Goal: Transaction & Acquisition: Purchase product/service

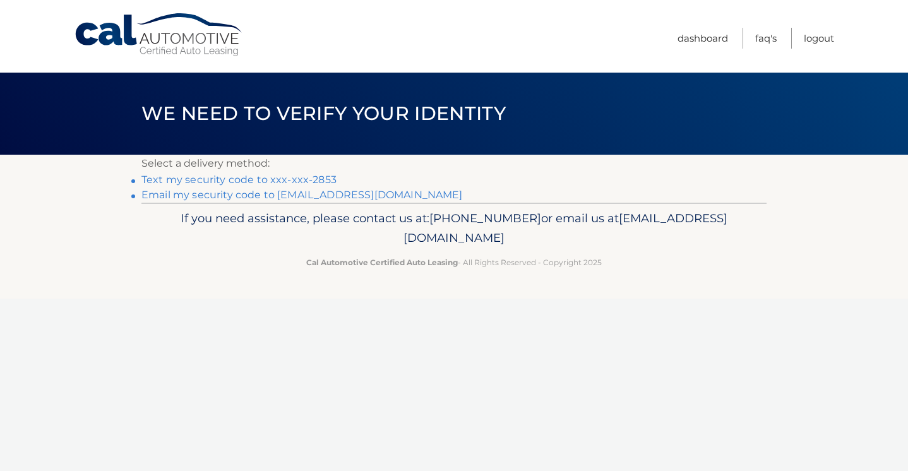
click at [270, 178] on link "Text my security code to xxx-xxx-2853" at bounding box center [238, 180] width 195 height 12
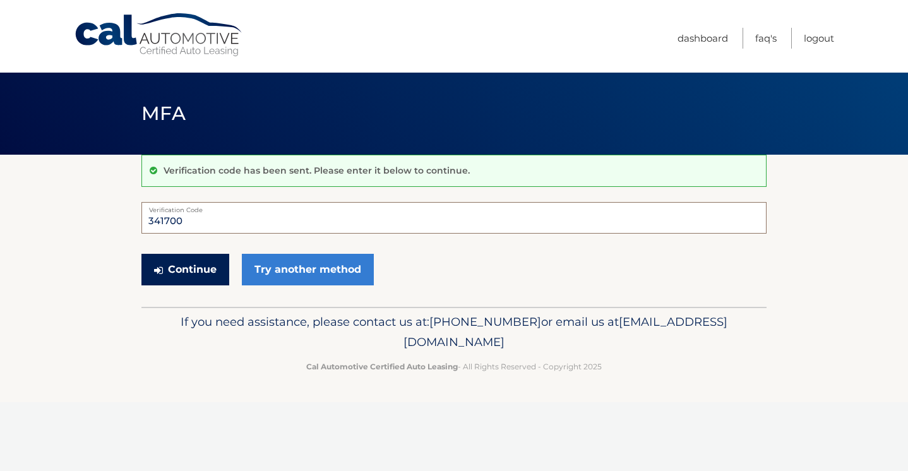
type input "341700"
click at [185, 269] on button "Continue" at bounding box center [185, 270] width 88 height 32
click at [197, 269] on button "Continue" at bounding box center [185, 270] width 88 height 32
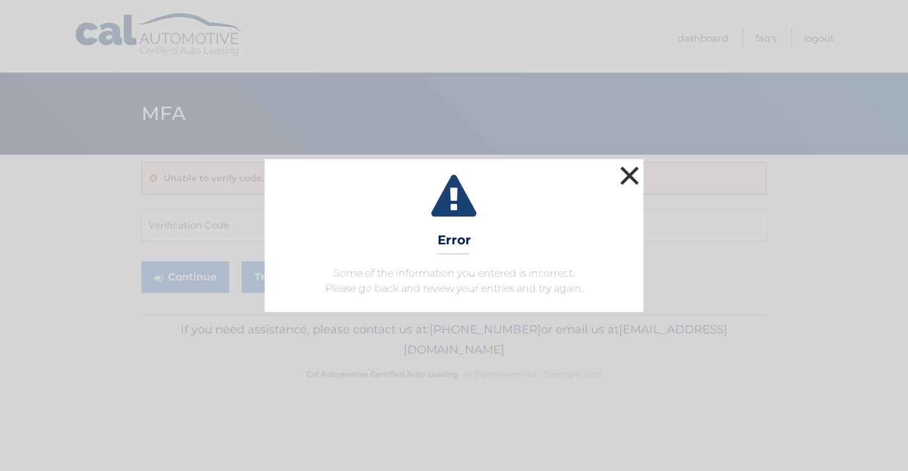
click at [632, 177] on button "×" at bounding box center [629, 175] width 25 height 25
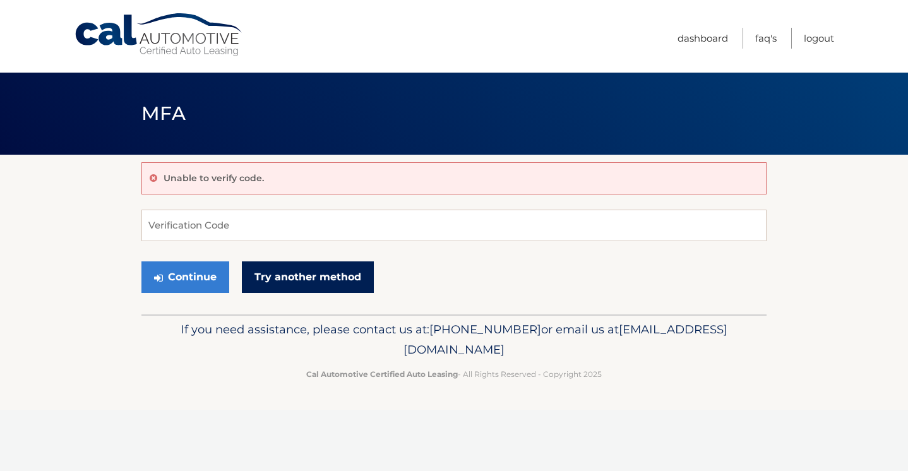
click at [272, 284] on link "Try another method" at bounding box center [308, 277] width 132 height 32
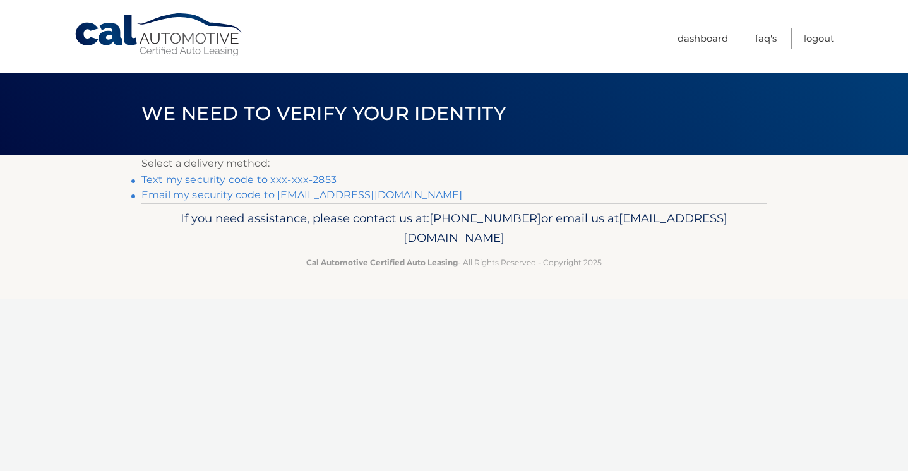
click at [285, 179] on link "Text my security code to xxx-xxx-2853" at bounding box center [238, 180] width 195 height 12
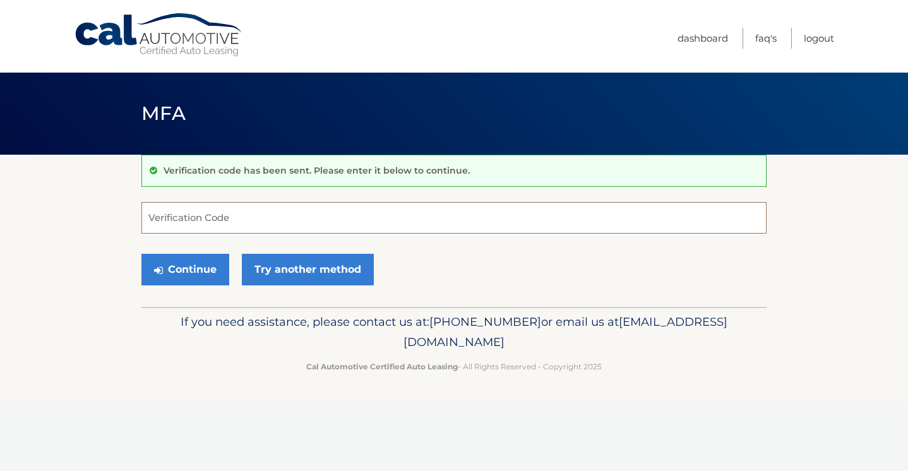
type input "7"
type input "604867"
click at [177, 271] on button "Continue" at bounding box center [185, 270] width 88 height 32
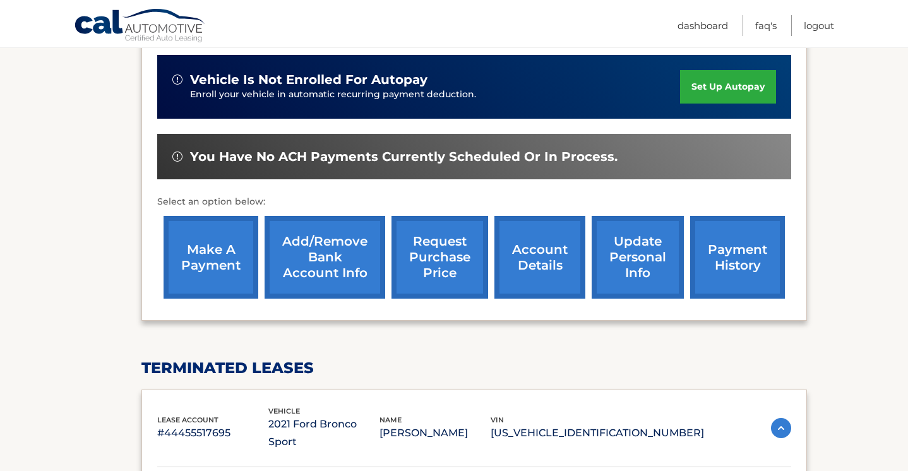
scroll to position [330, 0]
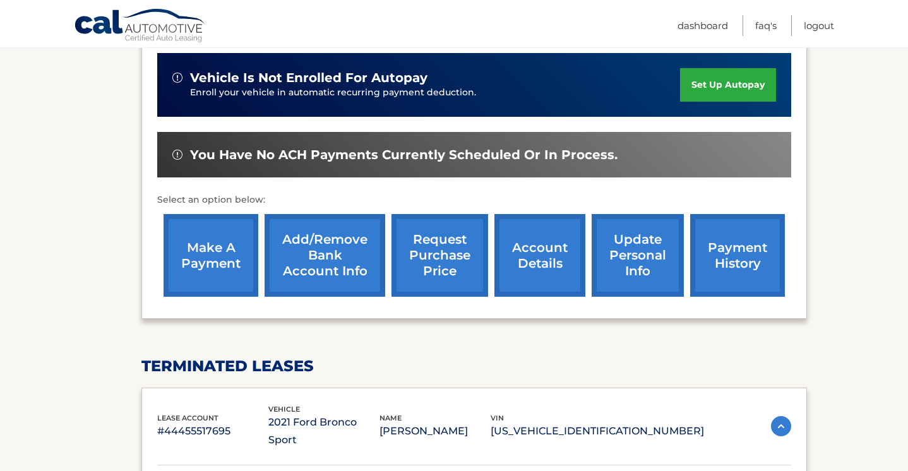
click at [194, 246] on link "make a payment" at bounding box center [211, 255] width 95 height 83
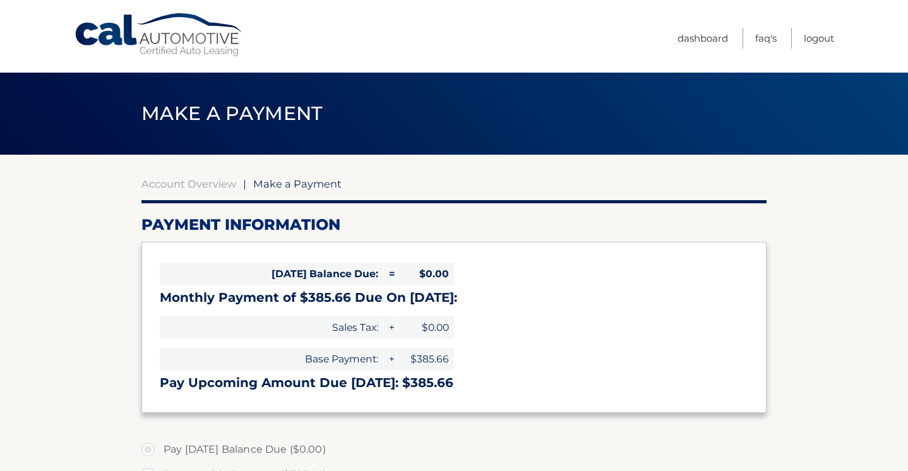
select select "YjAzMzRhYTUtMzgzZS00OWIwLTgwMjMtMmE4Y2IzMzUzYmRk"
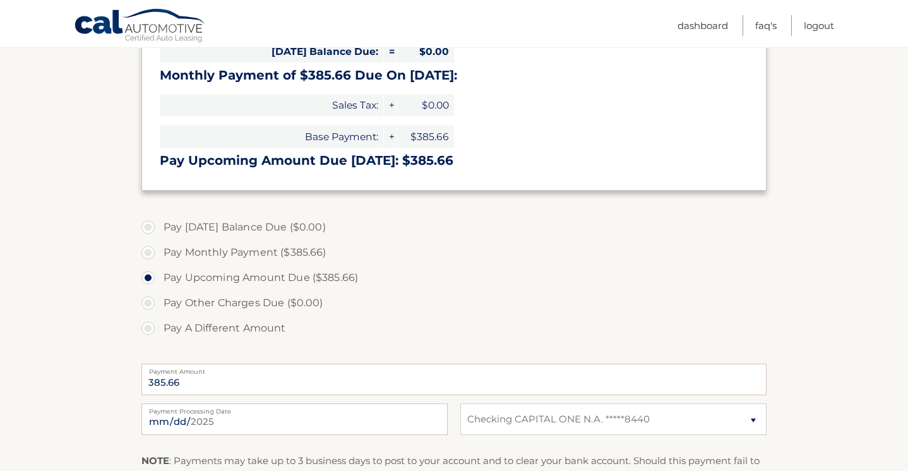
scroll to position [355, 0]
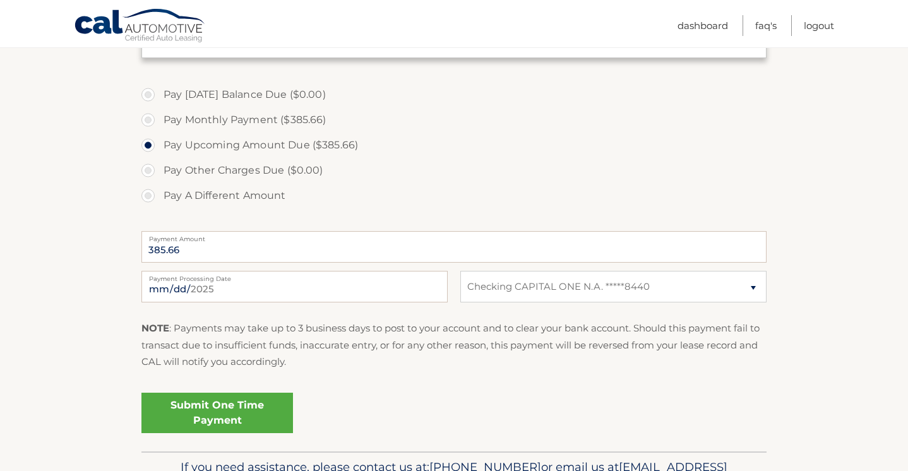
click at [248, 421] on link "Submit One Time Payment" at bounding box center [217, 413] width 152 height 40
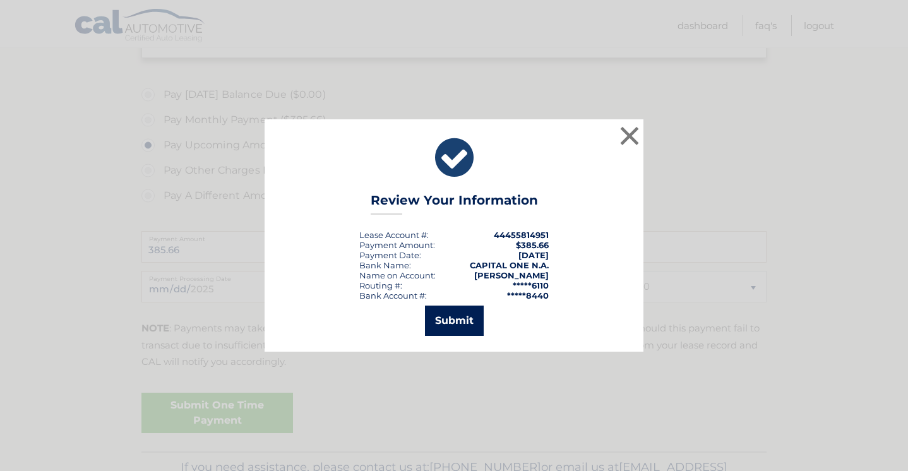
click at [462, 320] on button "Submit" at bounding box center [454, 321] width 59 height 30
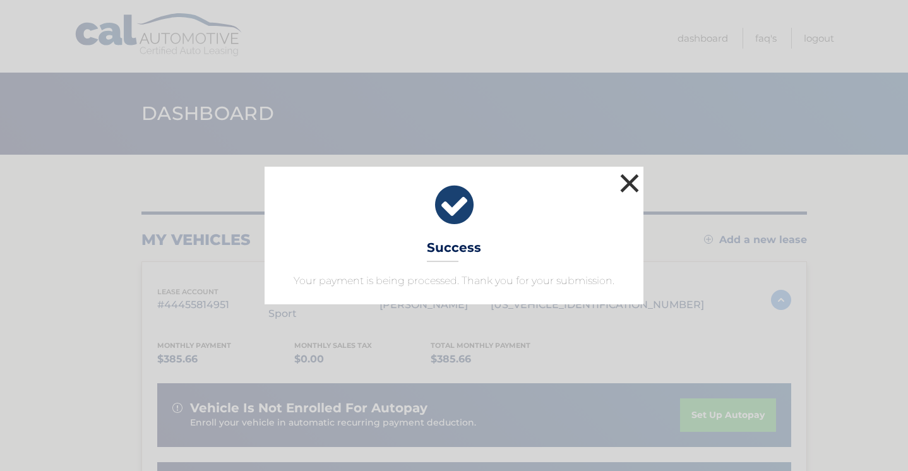
click at [633, 176] on button "×" at bounding box center [629, 183] width 25 height 25
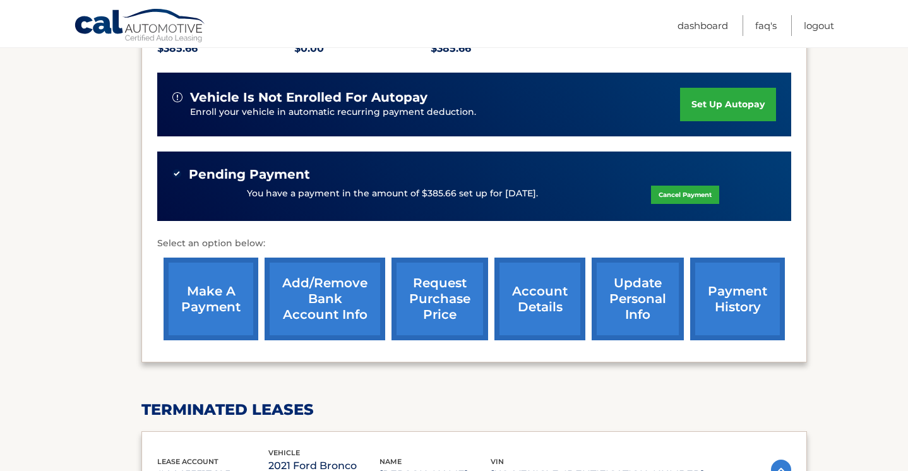
scroll to position [323, 0]
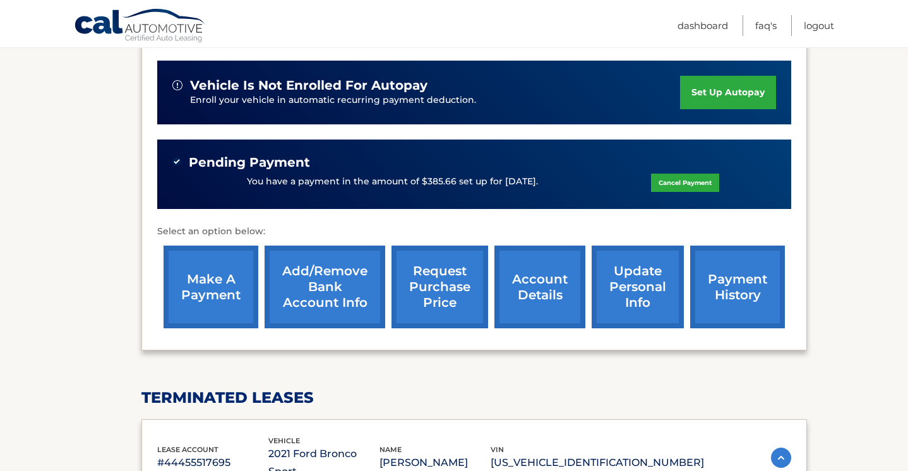
click at [729, 286] on link "payment history" at bounding box center [737, 287] width 95 height 83
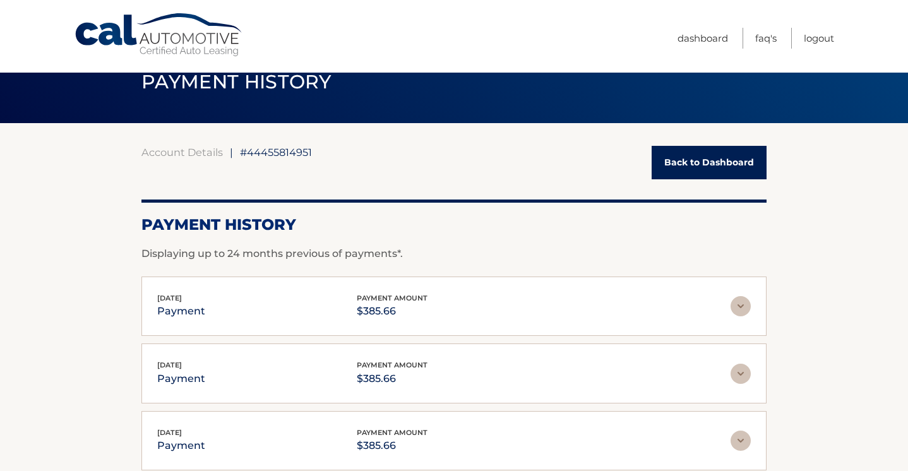
scroll to position [30, 0]
